Goal: Information Seeking & Learning: Learn about a topic

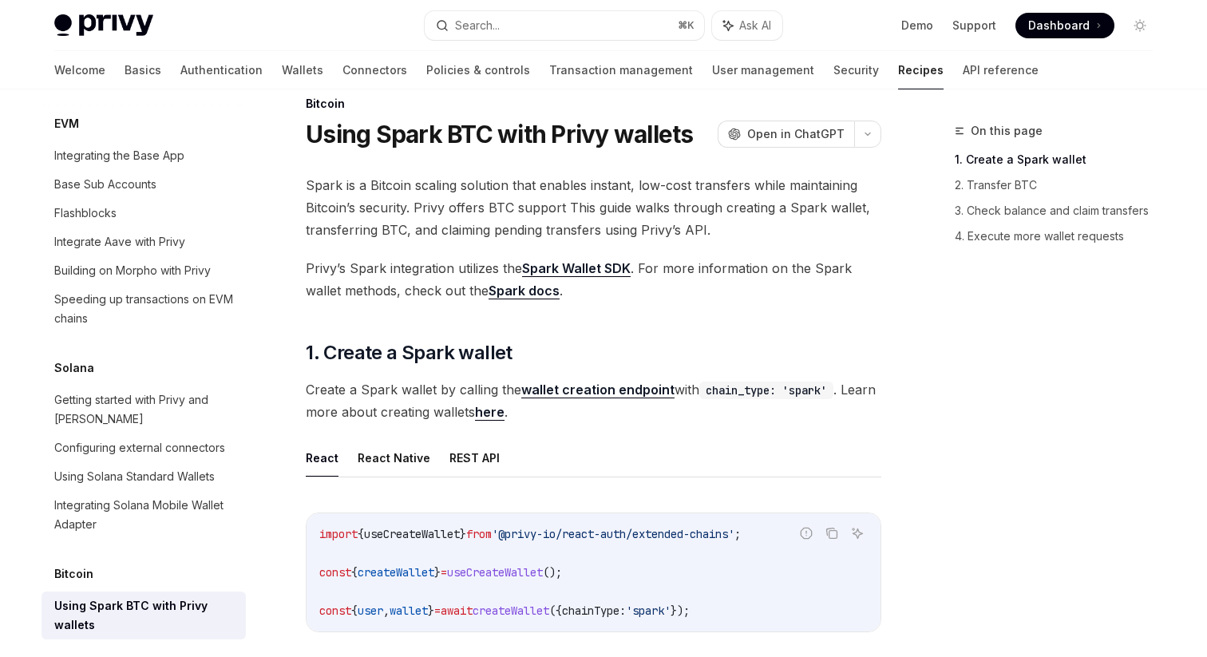
scroll to position [2237, 0]
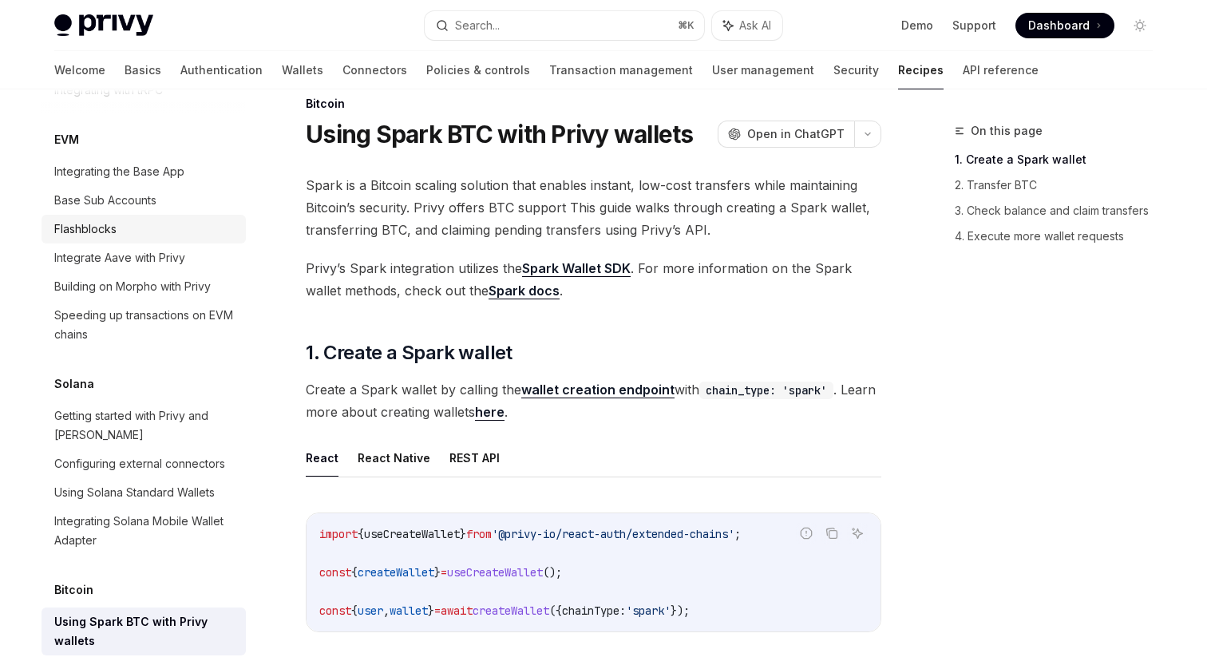
click at [140, 220] on div "Flashblocks" at bounding box center [145, 229] width 182 height 19
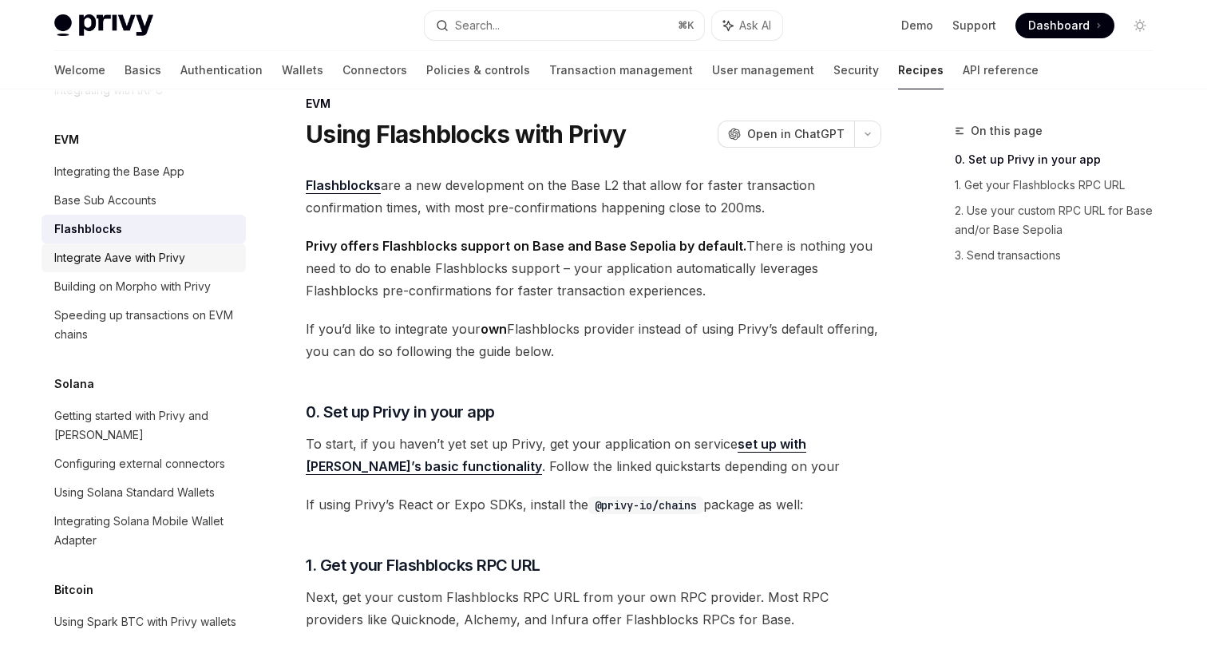
click at [196, 248] on div "Integrate Aave with Privy" at bounding box center [145, 257] width 182 height 19
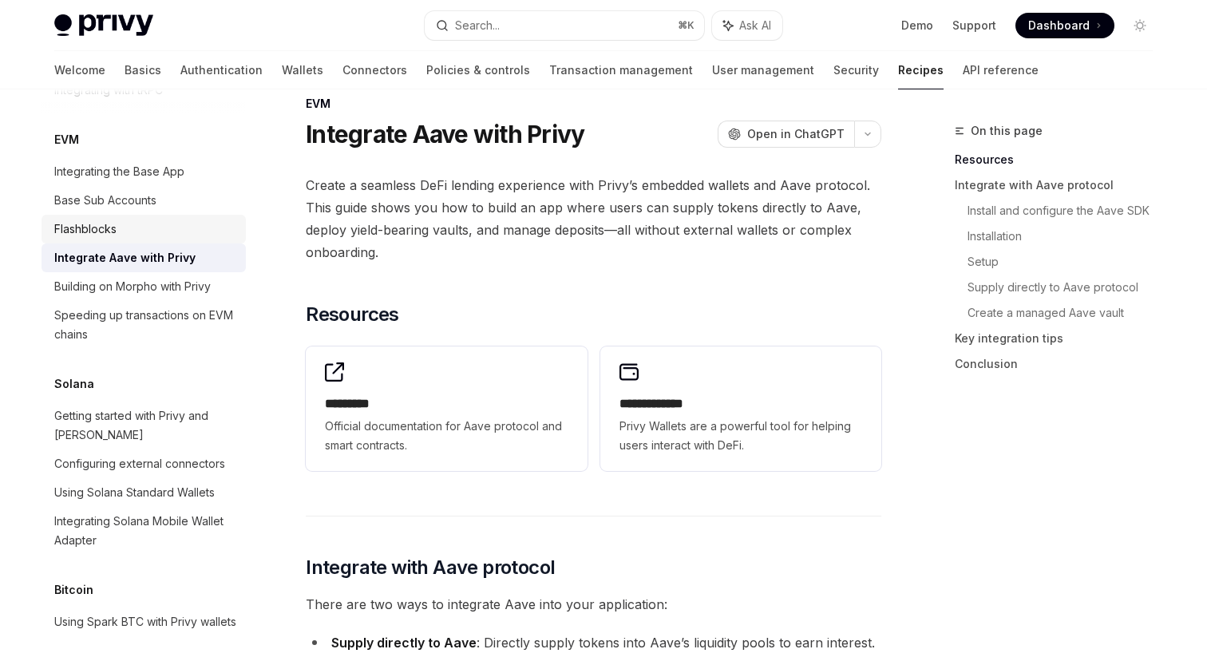
click at [193, 220] on div "Flashblocks" at bounding box center [145, 229] width 182 height 19
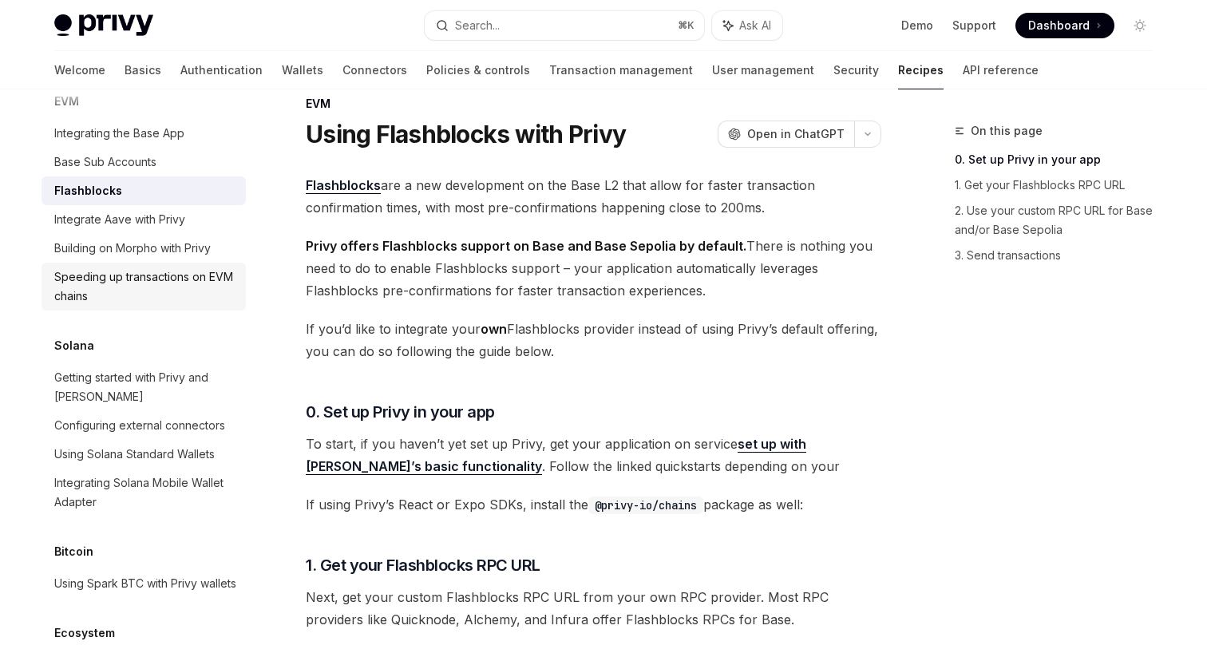
scroll to position [2277, 0]
type textarea "*"
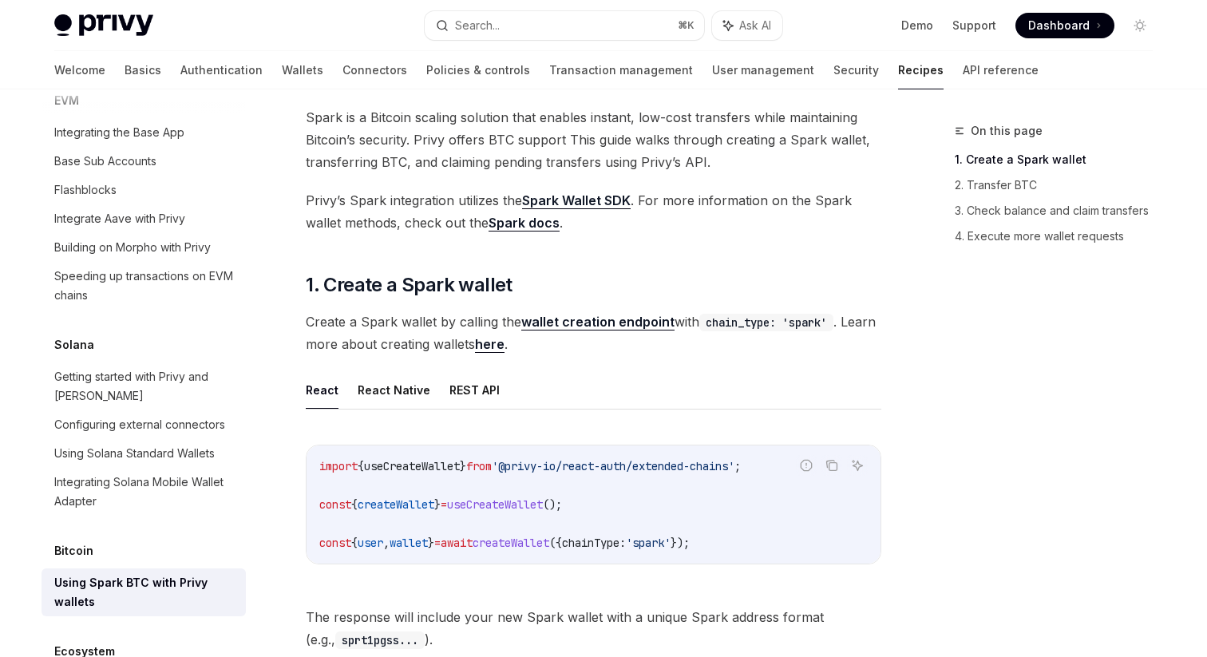
scroll to position [105, 0]
